Goal: Book appointment/travel/reservation

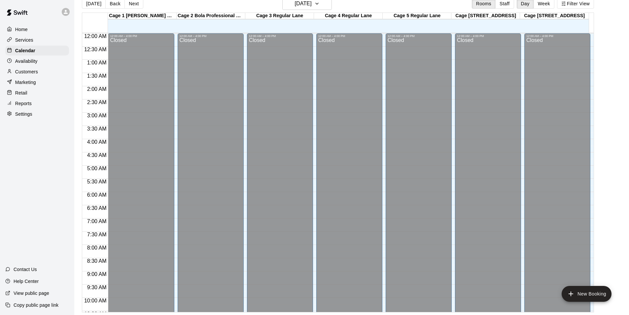
scroll to position [336, 0]
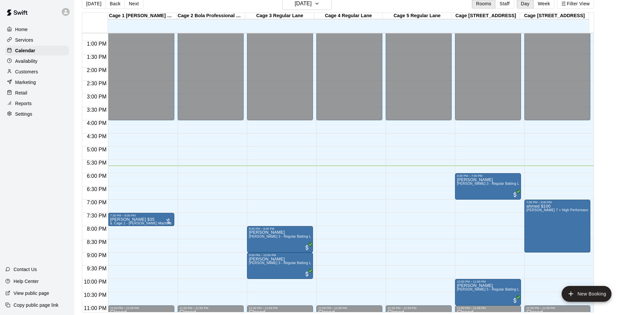
click at [405, 231] on div "12:00 AM – 4:00 PM Closed 11:00 PM – 11:59 PM Closed" at bounding box center [419, 14] width 66 height 634
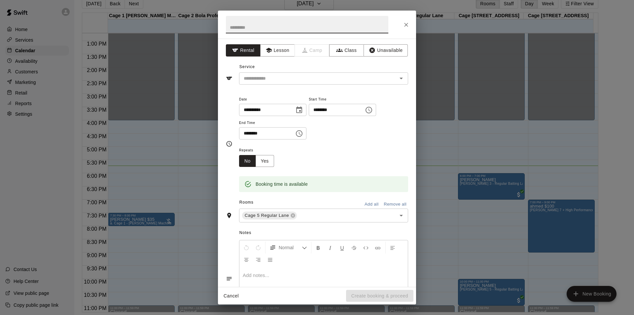
click at [247, 132] on input "********" at bounding box center [264, 133] width 51 height 12
type input "********"
click at [304, 82] on input "text" at bounding box center [314, 78] width 146 height 8
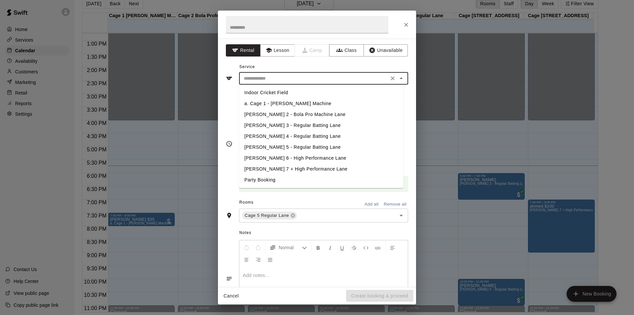
drag, startPoint x: 280, startPoint y: 147, endPoint x: 291, endPoint y: 135, distance: 16.1
click at [280, 147] on li "[PERSON_NAME] 5 - Regular Batting Lane" at bounding box center [321, 147] width 164 height 11
type input "**********"
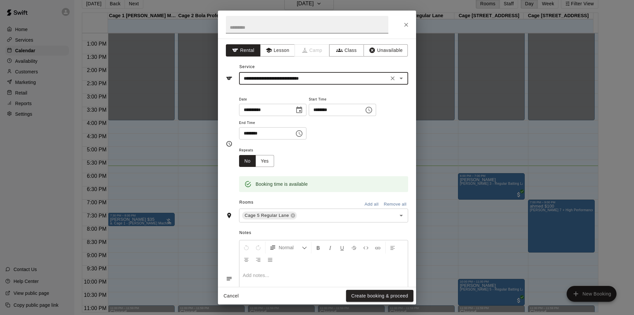
click at [262, 33] on input "text" at bounding box center [307, 25] width 163 height 18
paste input "********"
type input "********"
click at [392, 297] on button "Create booking & proceed" at bounding box center [379, 296] width 67 height 12
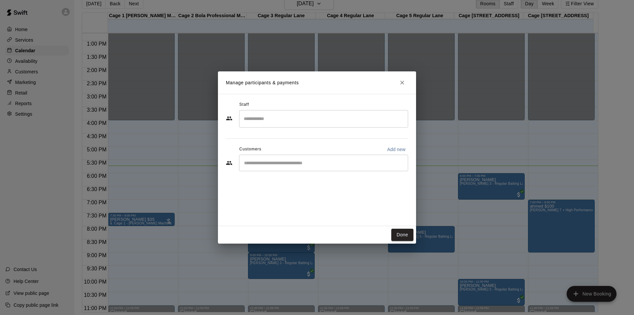
click at [291, 167] on div "​" at bounding box center [323, 163] width 169 height 17
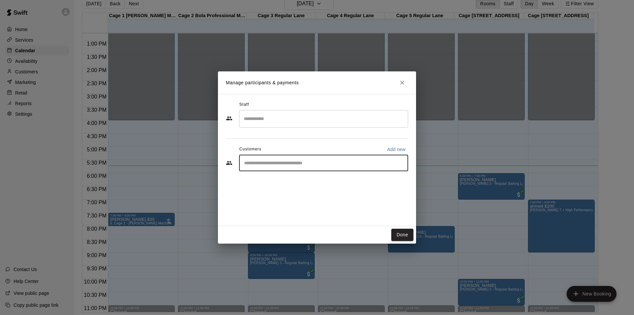
paste input "********"
type input "********"
drag, startPoint x: 272, startPoint y: 178, endPoint x: 271, endPoint y: 189, distance: 10.9
click at [271, 189] on div "Ayan Ali i.kurji@gmail.com" at bounding box center [310, 182] width 105 height 14
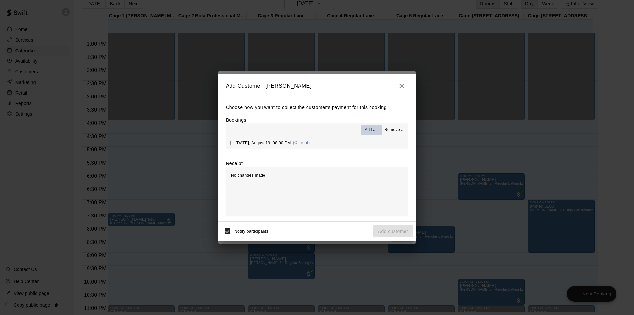
click at [368, 126] on button "Add all" at bounding box center [371, 130] width 21 height 11
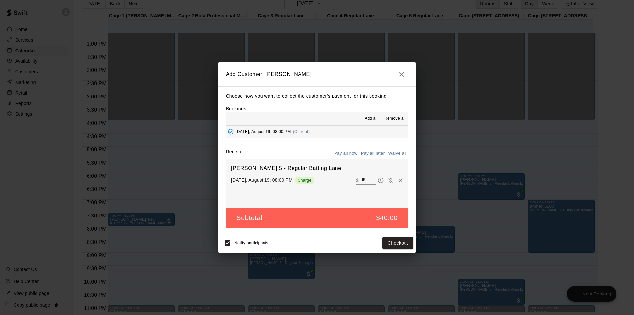
click at [397, 154] on button "Waive all" at bounding box center [398, 153] width 22 height 10
type input "*"
drag, startPoint x: 396, startPoint y: 244, endPoint x: 389, endPoint y: 236, distance: 10.1
click at [395, 245] on button "Add customer" at bounding box center [393, 243] width 41 height 12
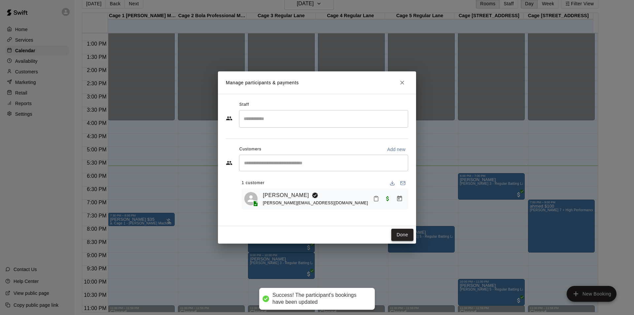
click at [407, 236] on button "Done" at bounding box center [403, 235] width 22 height 12
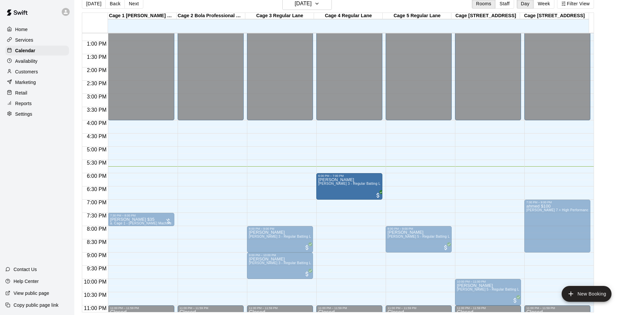
drag, startPoint x: 480, startPoint y: 186, endPoint x: 317, endPoint y: 192, distance: 164.0
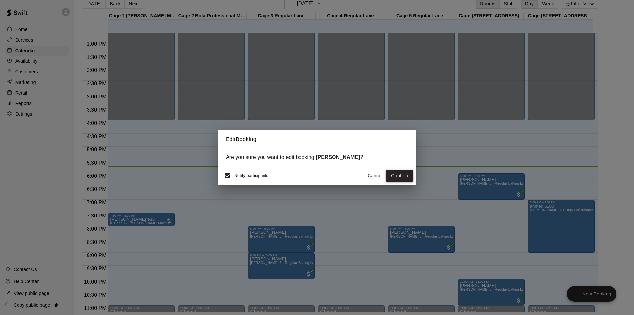
click at [393, 176] on button "Confirm" at bounding box center [400, 175] width 28 height 12
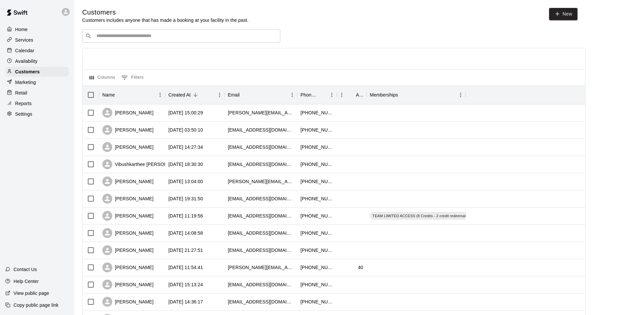
click at [142, 39] on input "Search customers by name or email" at bounding box center [185, 36] width 183 height 7
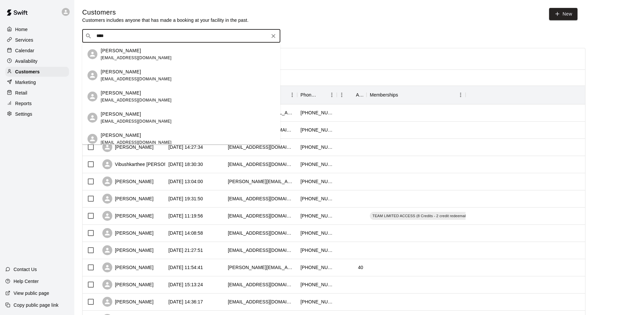
type input "****"
click at [144, 101] on div "Ayan Ali i.kurji@gmail.com" at bounding box center [188, 97] width 174 height 14
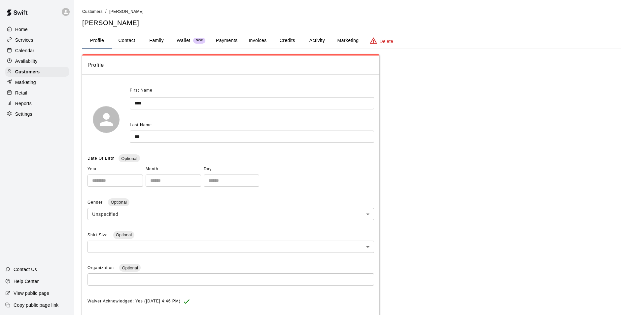
click at [285, 40] on button "Credits" at bounding box center [288, 41] width 30 height 16
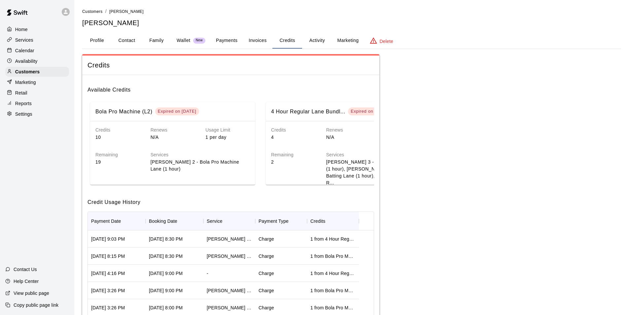
click at [95, 25] on h5 "[PERSON_NAME]" at bounding box center [351, 23] width 539 height 9
copy h5 "[PERSON_NAME]"
click at [312, 42] on button "Activity" at bounding box center [317, 41] width 30 height 16
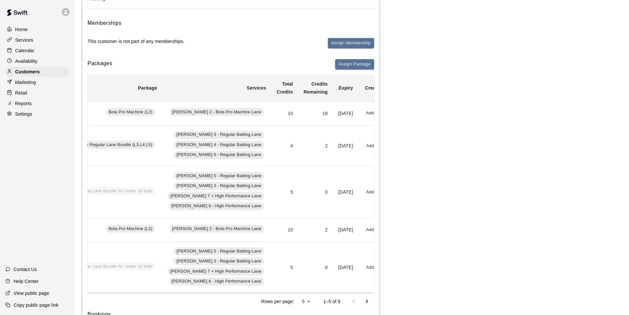
scroll to position [66, 0]
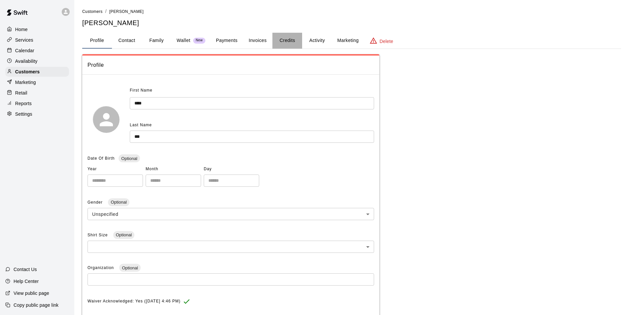
click at [291, 39] on button "Credits" at bounding box center [288, 41] width 30 height 16
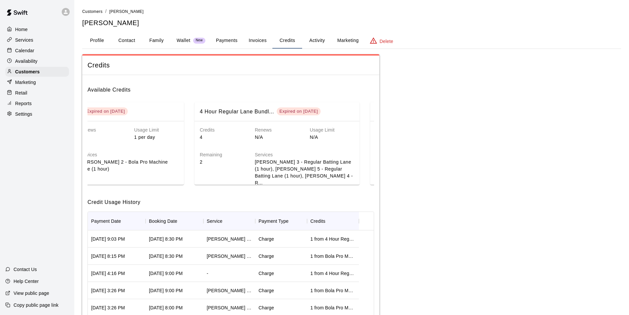
scroll to position [0, 99]
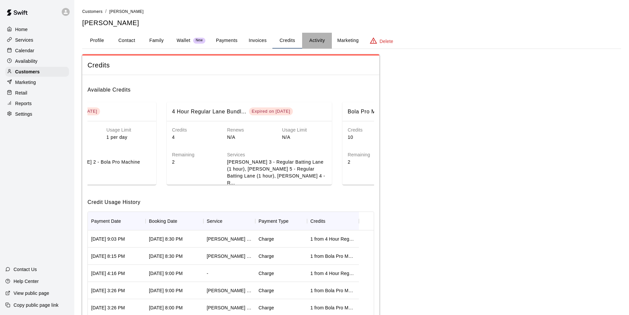
click at [315, 37] on button "Activity" at bounding box center [317, 41] width 30 height 16
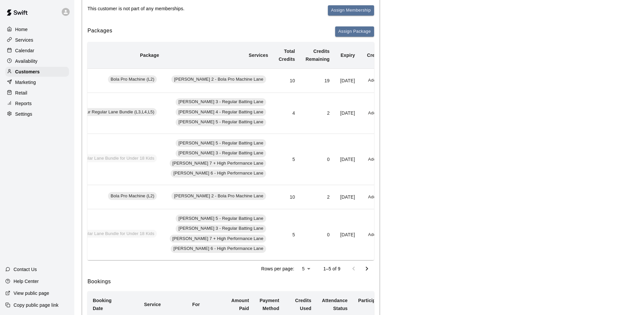
scroll to position [0, 74]
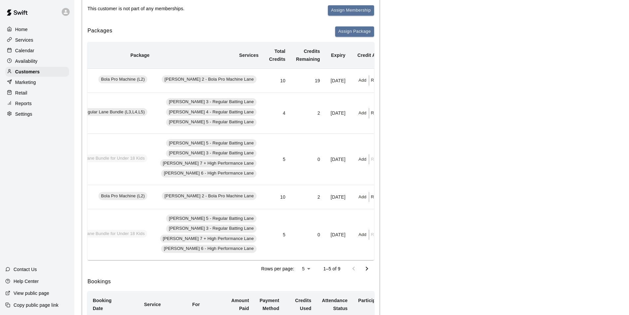
click at [369, 118] on button "Redeem" at bounding box center [379, 113] width 20 height 10
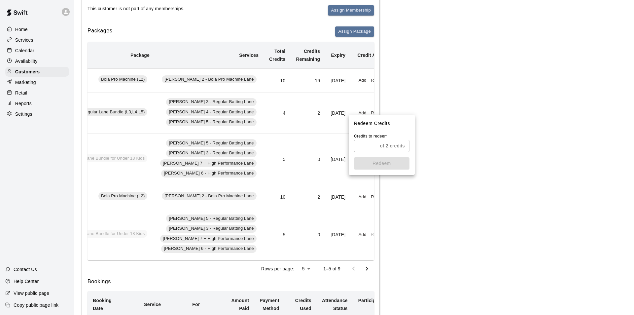
click at [368, 144] on input "text" at bounding box center [365, 146] width 23 height 12
type input "*"
click at [383, 164] on button "Redeem" at bounding box center [382, 163] width 56 height 12
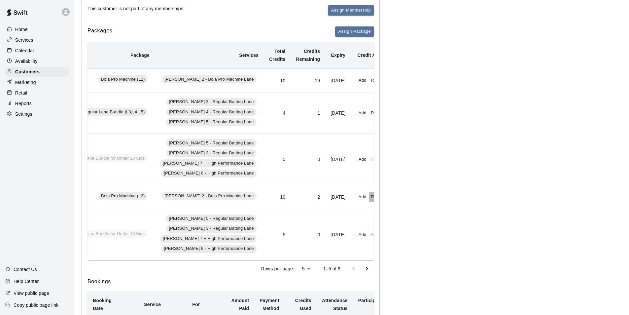
click at [369, 202] on button "Redeem" at bounding box center [379, 197] width 20 height 10
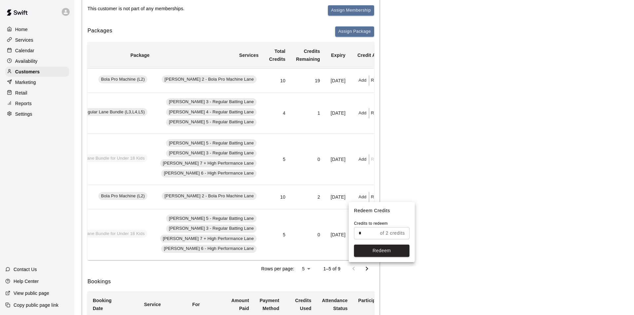
click at [372, 231] on input "*" at bounding box center [365, 233] width 23 height 12
type input "*"
click at [375, 254] on button "Redeem" at bounding box center [382, 250] width 56 height 12
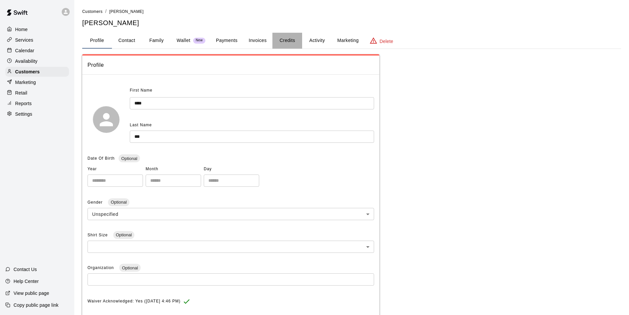
click at [288, 40] on button "Credits" at bounding box center [288, 41] width 30 height 16
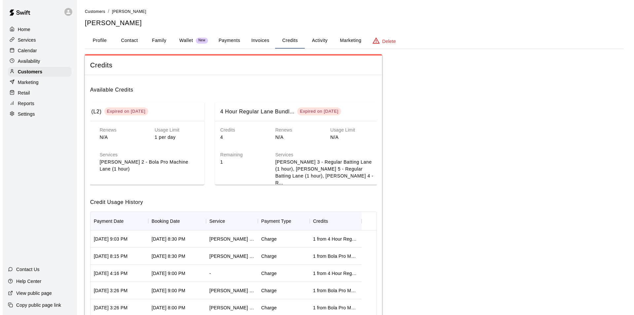
scroll to position [0, 59]
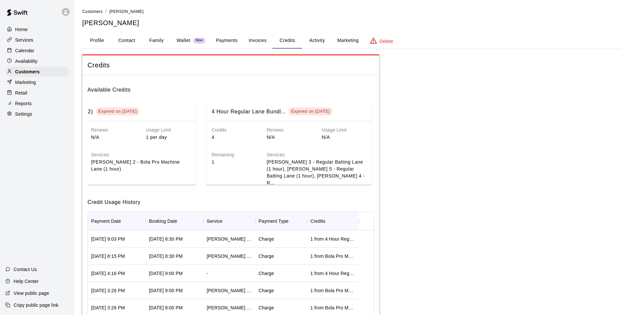
click at [318, 35] on button "Activity" at bounding box center [317, 41] width 30 height 16
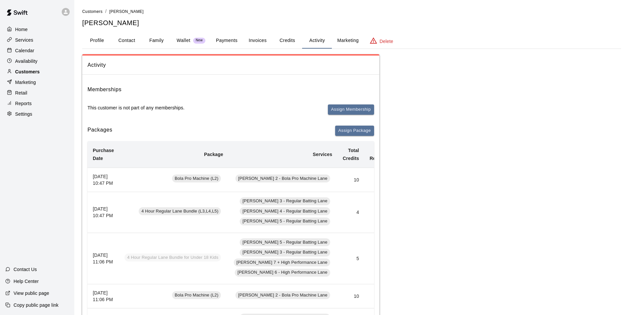
click at [43, 71] on div "Customers" at bounding box center [37, 72] width 64 height 10
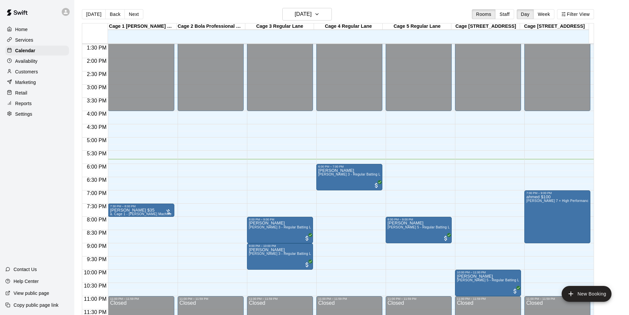
scroll to position [357, 0]
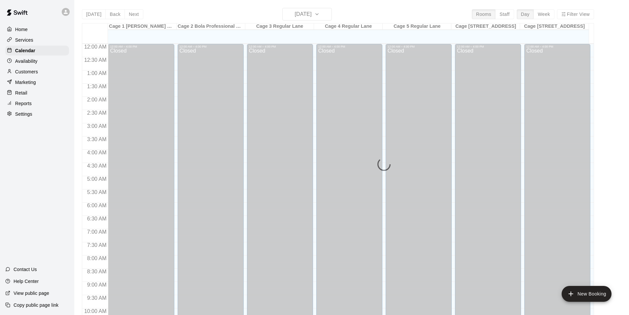
scroll to position [336, 0]
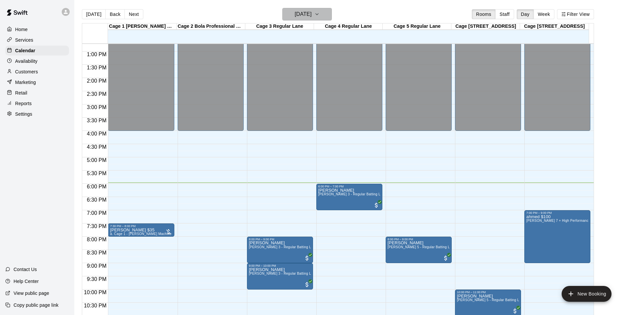
click at [325, 18] on button "[DATE]" at bounding box center [307, 14] width 50 height 13
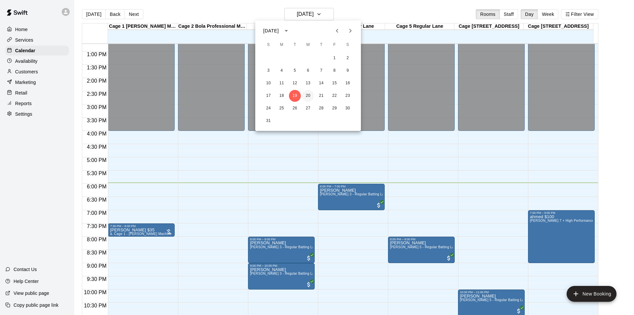
click at [308, 96] on button "20" at bounding box center [308, 96] width 12 height 12
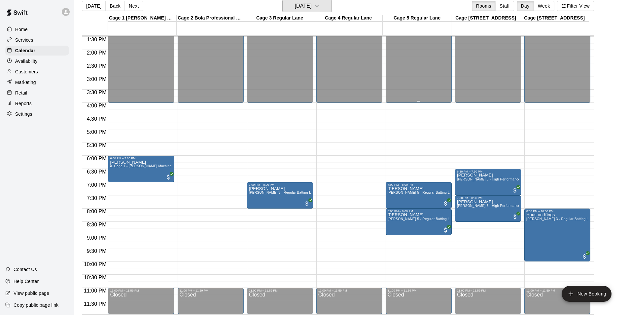
scroll to position [11, 0]
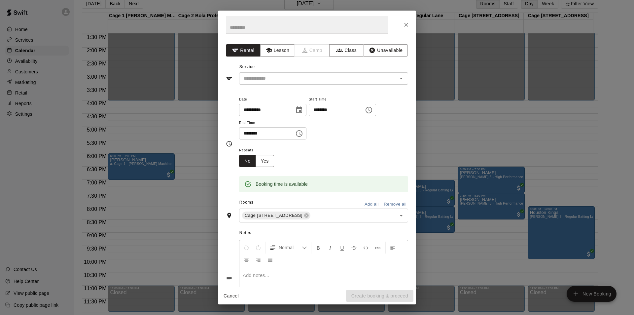
click at [245, 134] on input "********" at bounding box center [264, 133] width 51 height 12
type input "********"
click at [292, 80] on input "text" at bounding box center [314, 78] width 146 height 8
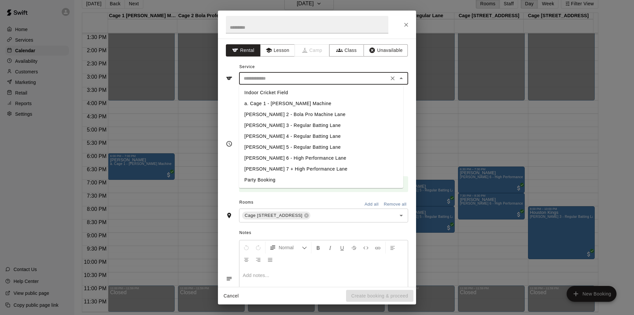
click at [278, 169] on li "[PERSON_NAME] 7 + High Performance Lane" at bounding box center [321, 169] width 164 height 11
type input "**********"
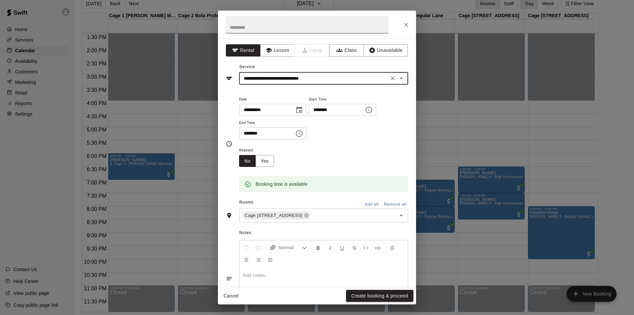
click at [278, 30] on input "text" at bounding box center [307, 25] width 163 height 18
type input "*****"
click at [394, 297] on button "Create booking & proceed" at bounding box center [379, 296] width 67 height 12
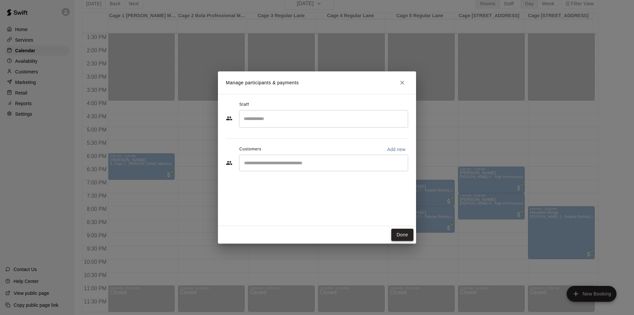
click at [401, 233] on button "Done" at bounding box center [403, 235] width 22 height 12
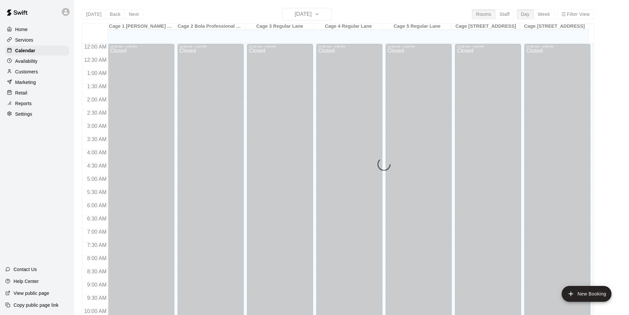
scroll to position [336, 0]
